Goal: Ask a question

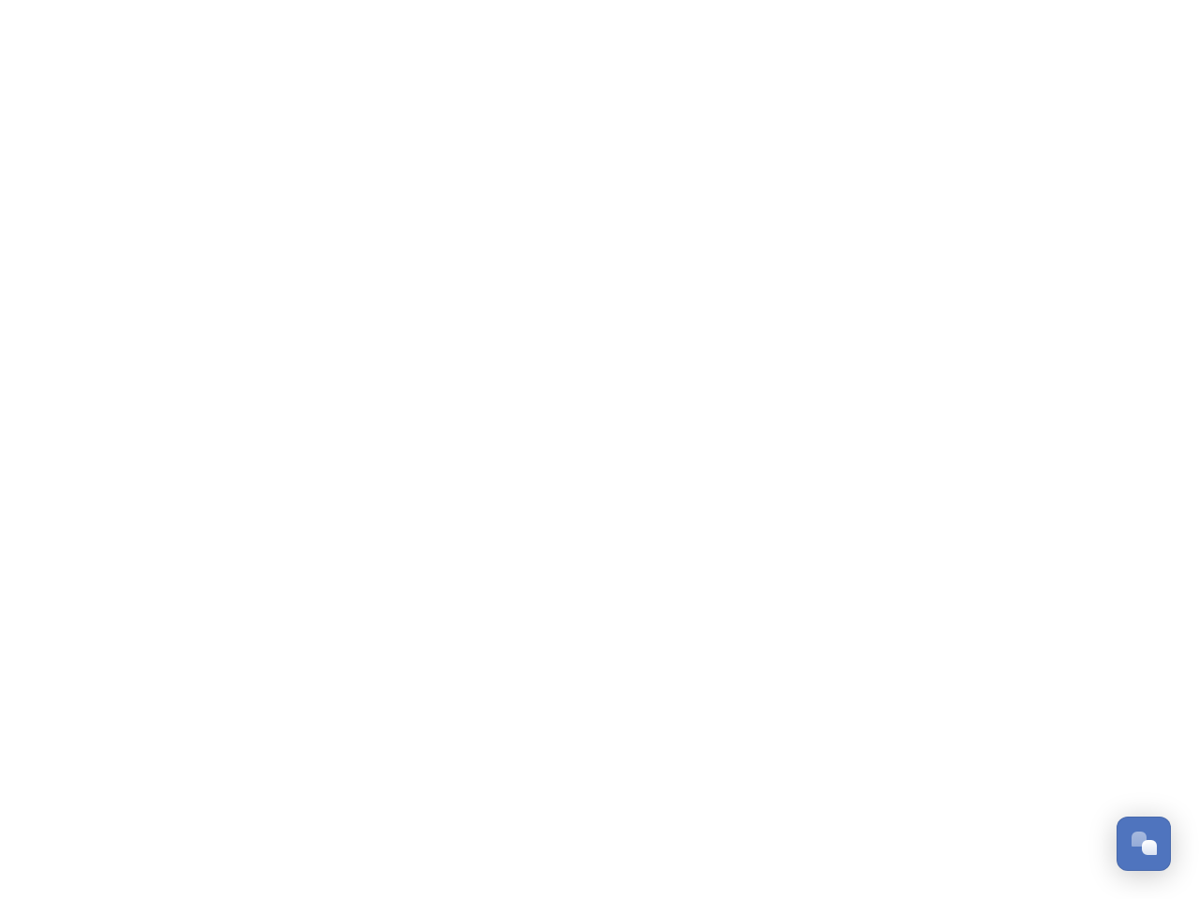
click at [1144, 844] on div "Open Chat" at bounding box center [1149, 847] width 15 height 15
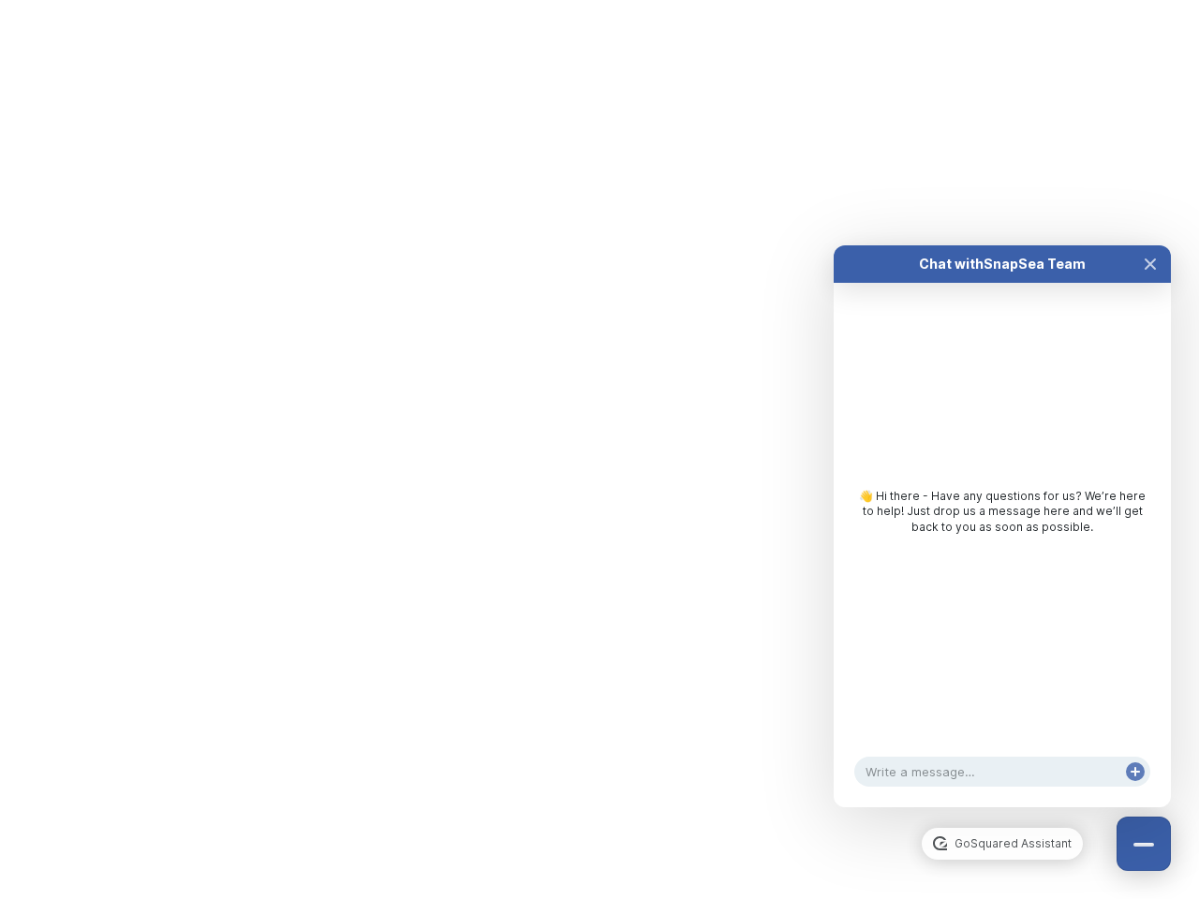
click at [1150, 635] on div "👋 Hi there - Have any questions for us? We’re here to help! Just drop us a mess…" at bounding box center [1002, 516] width 337 height 467
click at [1002, 0] on html "/p/collection/tempest/tourism-academy-2025 Dismiss GoSquared Assistant Chat wit…" at bounding box center [599, 0] width 1199 height 0
click at [1002, 545] on div "👋 Hi there - Have any questions for us? We’re here to help! Just drop us a mess…" at bounding box center [1002, 516] width 337 height 467
click at [1150, 283] on div "👋 Hi there - Have any questions for us? We’re here to help! Just drop us a mess…" at bounding box center [1002, 516] width 337 height 467
click at [1135, 790] on div "Chat with SnapSea Team GoSquared Assistant 👋 Hi there - Have any questions for …" at bounding box center [1002, 526] width 337 height 562
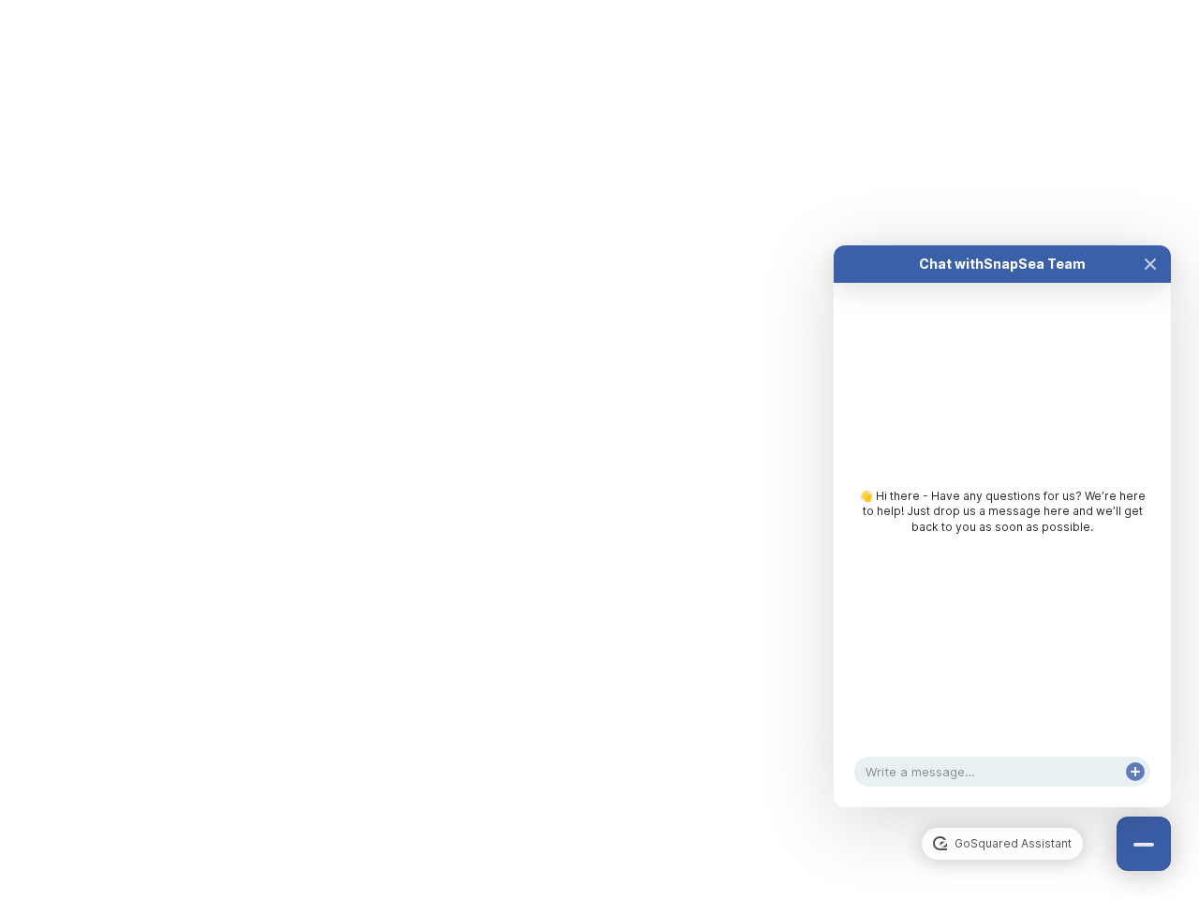
click at [1135, 790] on div "Chat with SnapSea Team GoSquared Assistant 👋 Hi there - Have any questions for …" at bounding box center [1002, 526] width 337 height 562
click at [599, 0] on html "/p/collection/tempest/tourism-academy-2025 Dismiss GoSquared Assistant Chat wit…" at bounding box center [599, 0] width 1199 height 0
click at [585, 0] on html "/p/collection/tempest/tourism-academy-2025 Dismiss GoSquared Assistant Chat wit…" at bounding box center [599, 0] width 1199 height 0
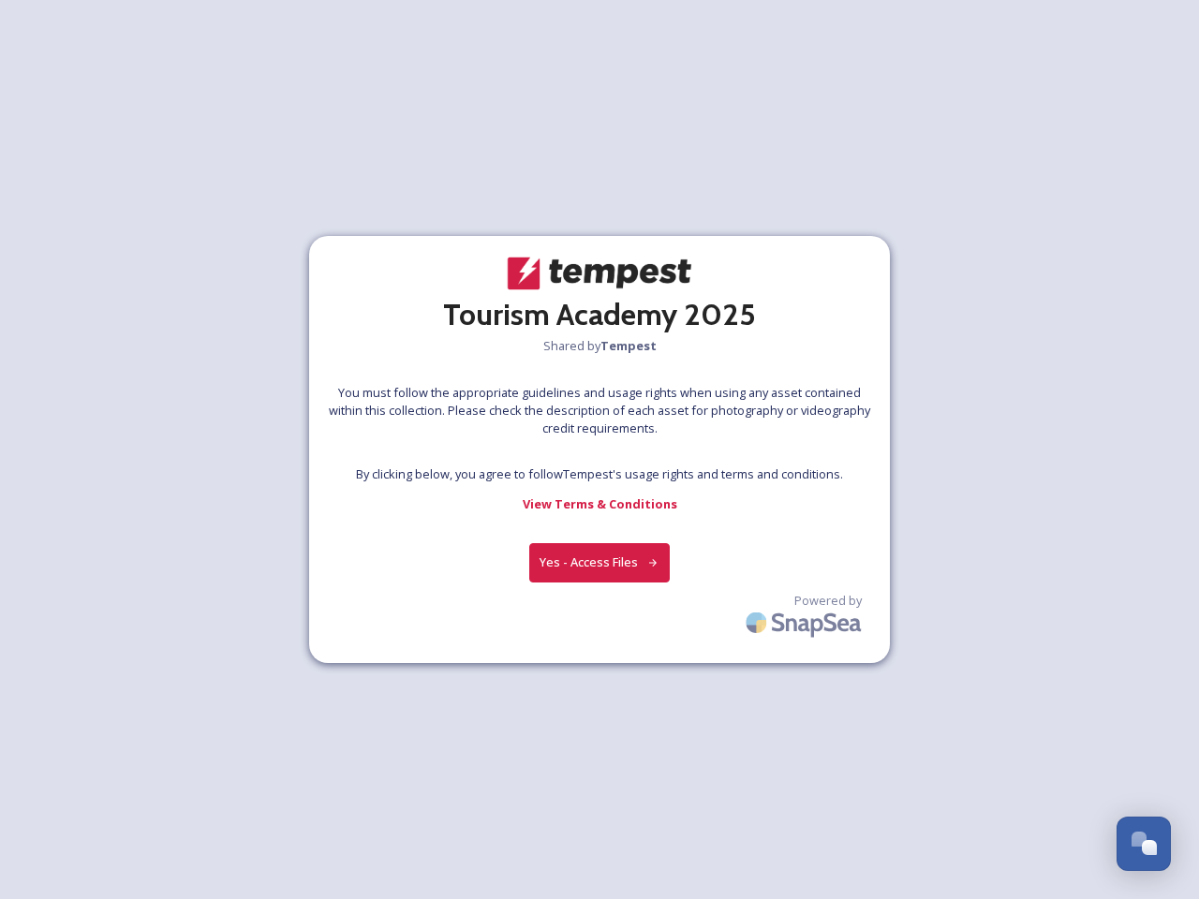
click at [599, 450] on div at bounding box center [599, 451] width 1 height 28
click at [599, 562] on button "Yes - Access Files" at bounding box center [599, 562] width 140 height 38
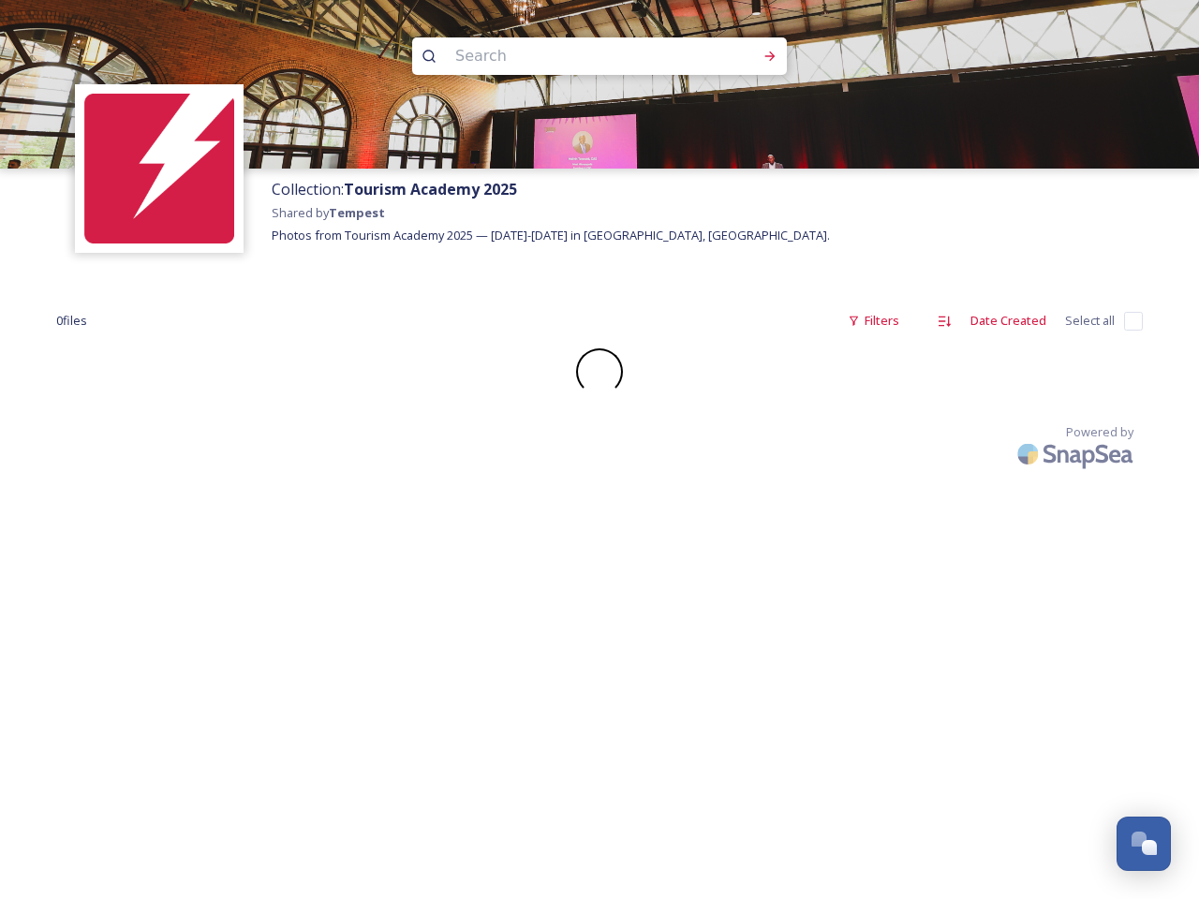
click at [805, 618] on div "Collection: Tourism Academy 2025 Shared by Tempest Photos from Tourism Academy …" at bounding box center [599, 449] width 1199 height 899
click at [1144, 844] on div "Open Chat" at bounding box center [1149, 847] width 15 height 15
